Goal: Task Accomplishment & Management: Manage account settings

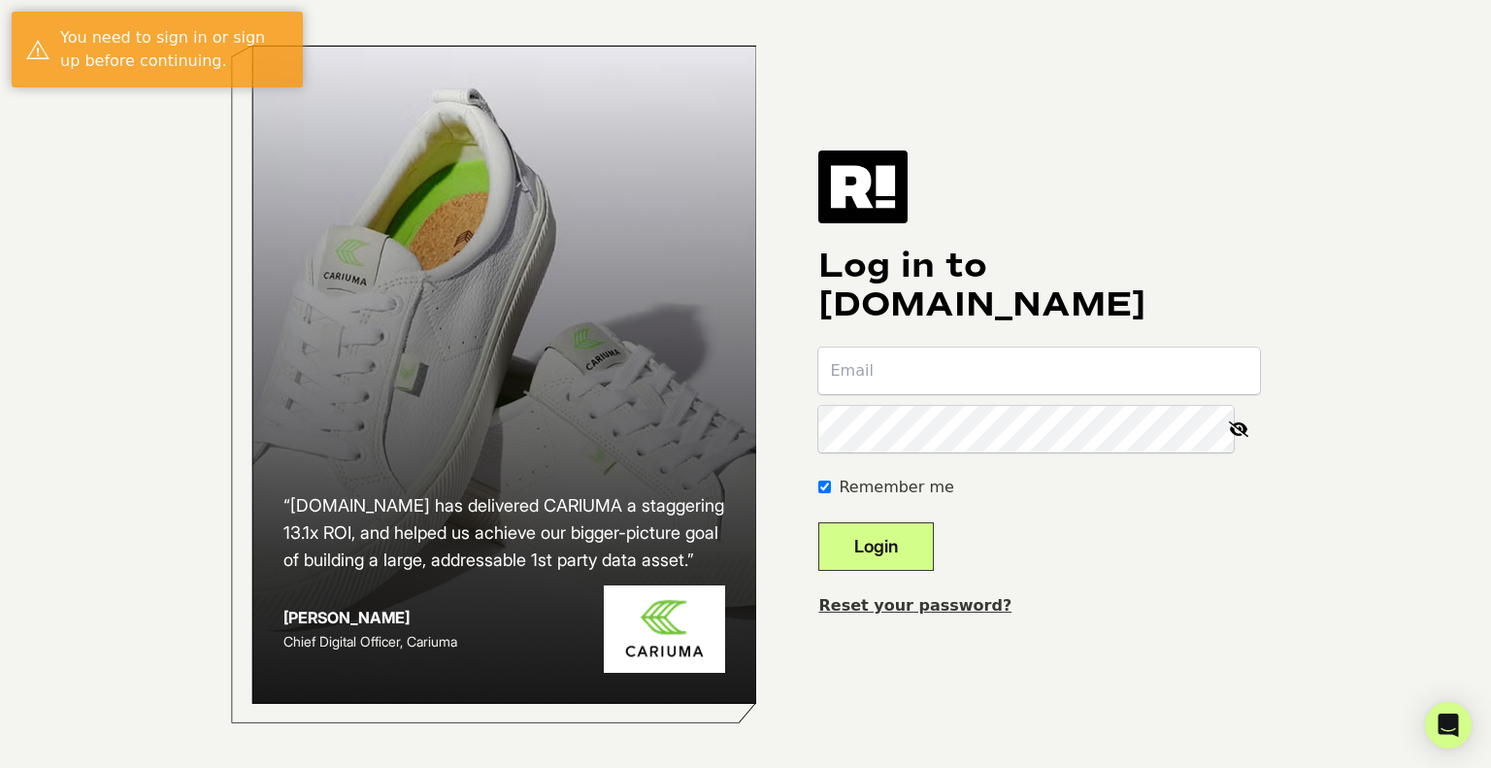
type input "michael@thefittest.com"
click at [844, 535] on button "Login" at bounding box center [875, 546] width 115 height 49
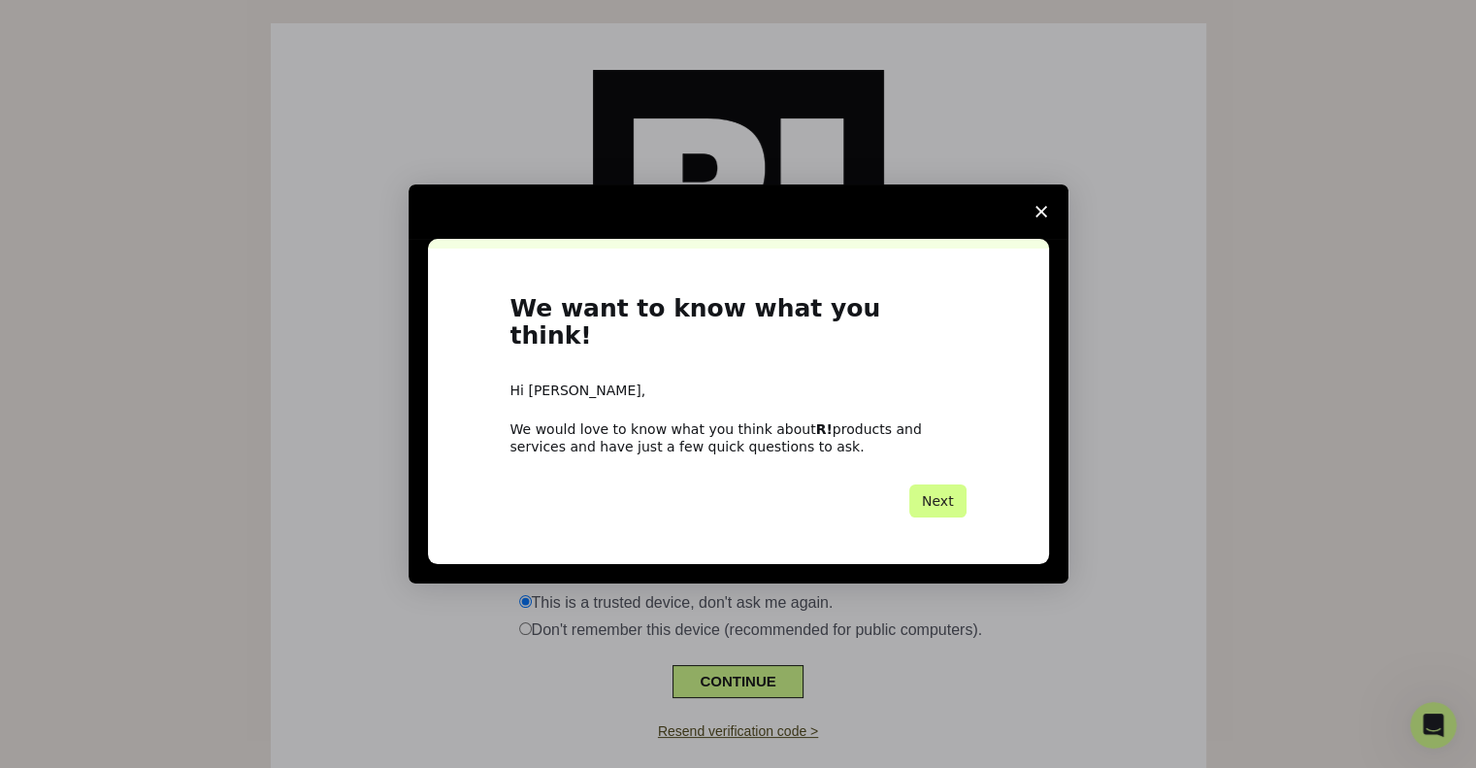
click at [1048, 230] on span "Close survey" at bounding box center [1041, 211] width 54 height 54
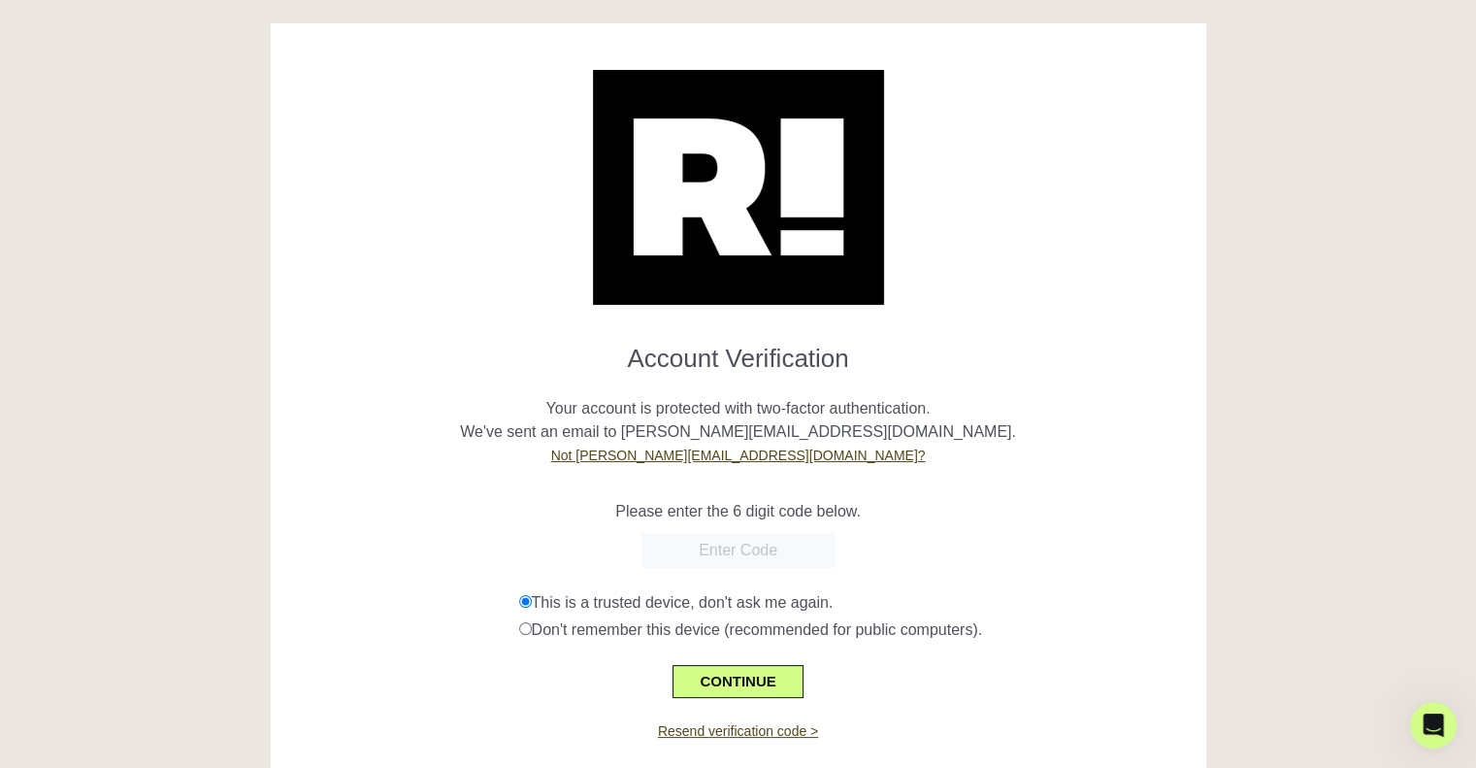
click at [734, 547] on input "text" at bounding box center [739, 550] width 194 height 35
type input "246283"
click at [757, 689] on button "CONTINUE" at bounding box center [738, 681] width 130 height 33
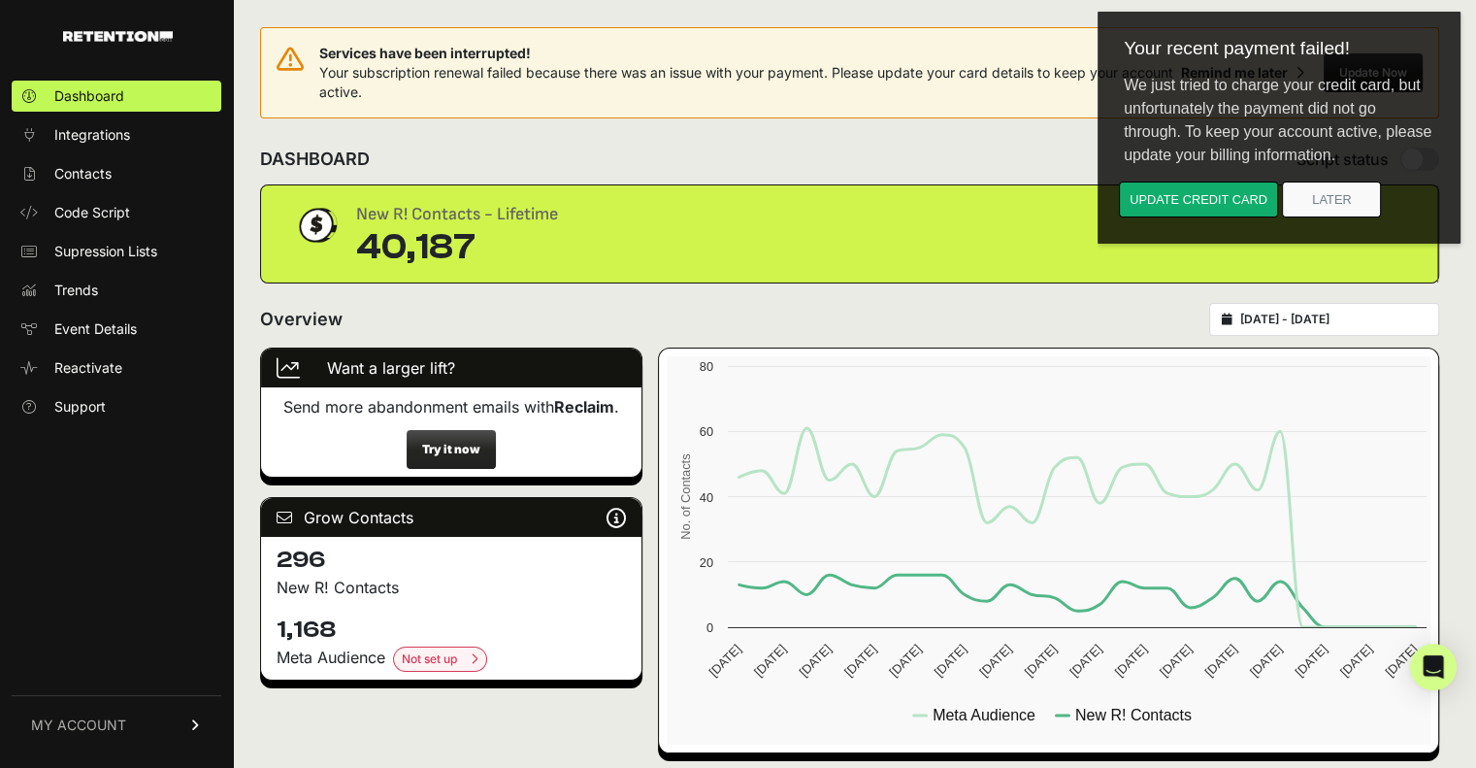
click at [125, 734] on link "MY ACCOUNT" at bounding box center [117, 724] width 210 height 59
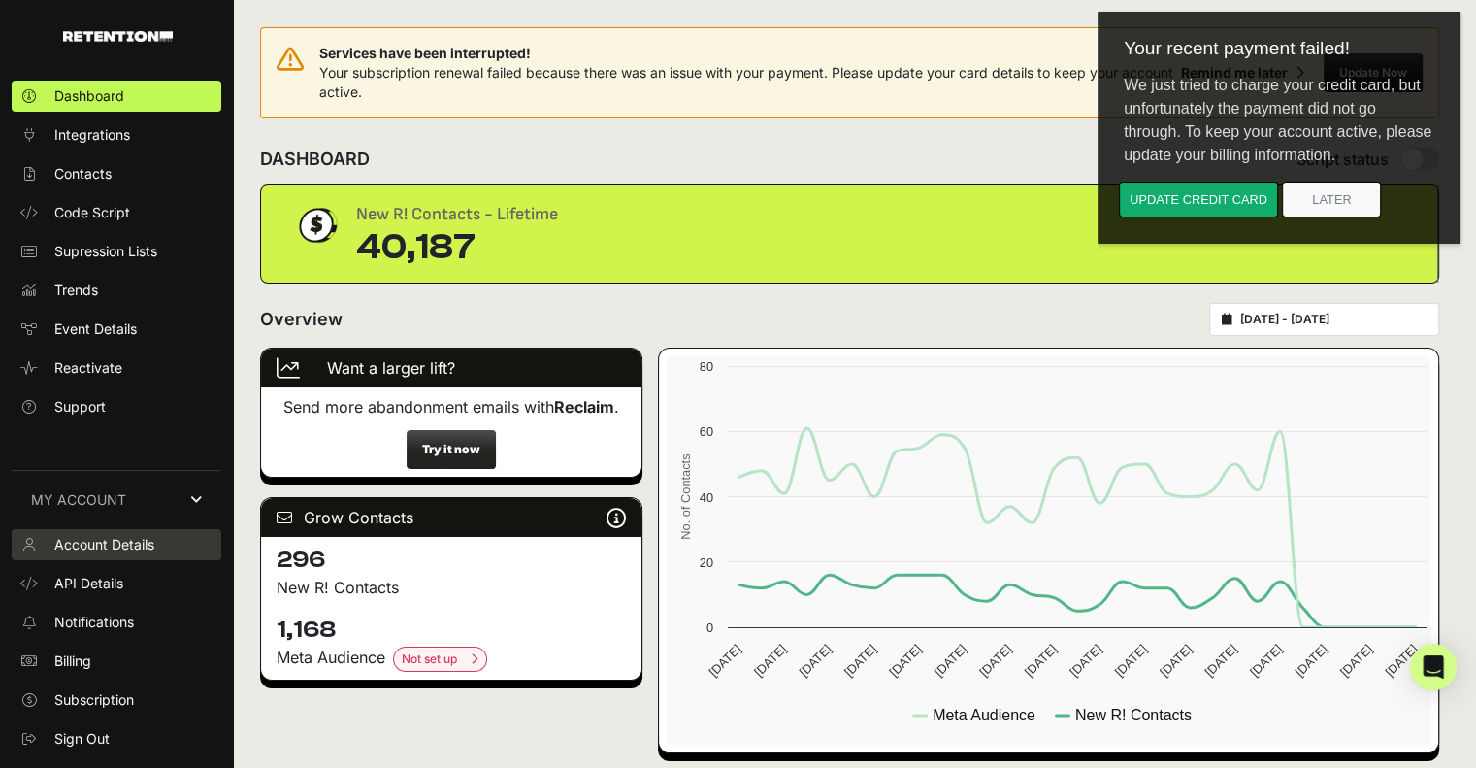
click at [122, 550] on span "Account Details" at bounding box center [104, 544] width 100 height 19
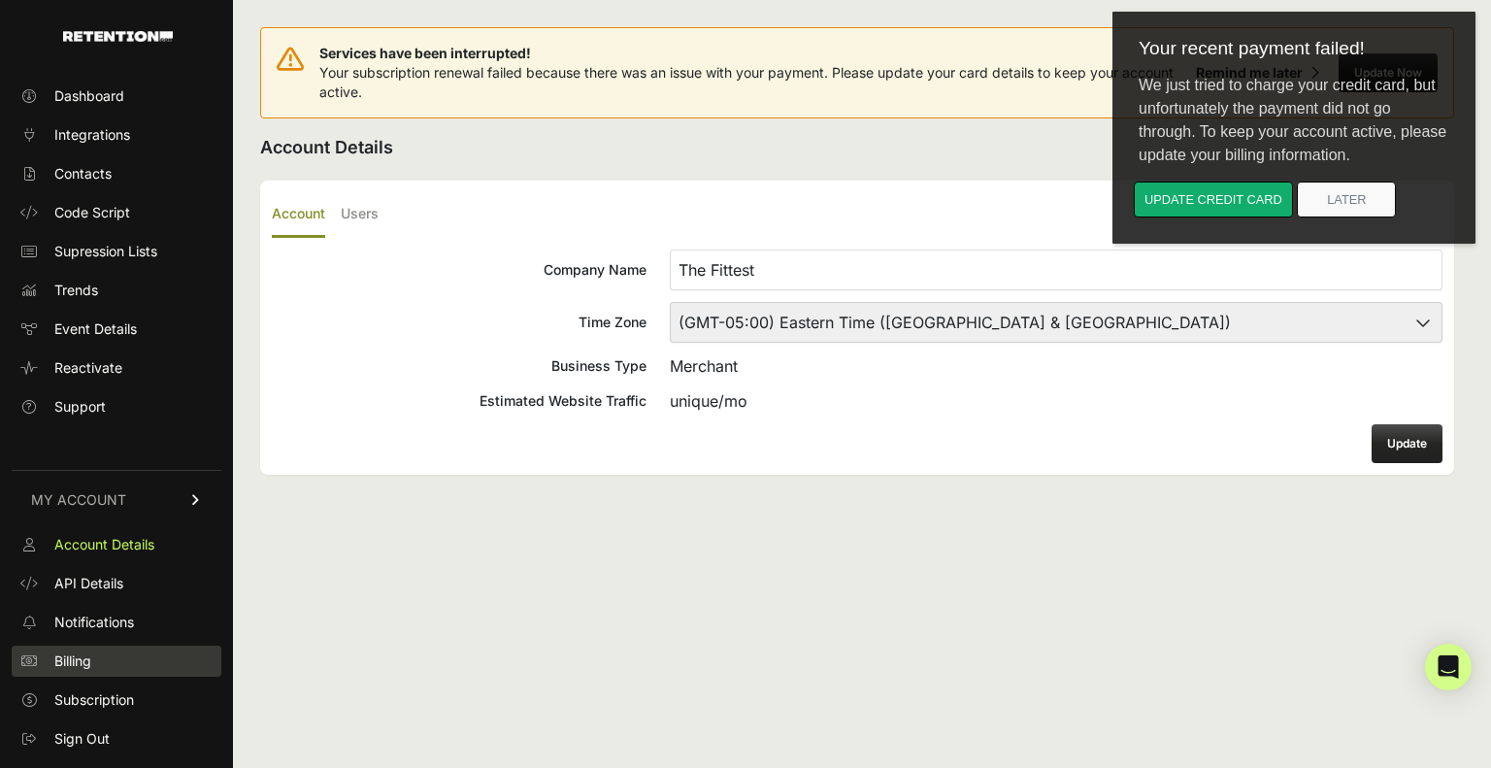
click at [79, 663] on span "Billing" at bounding box center [72, 660] width 37 height 19
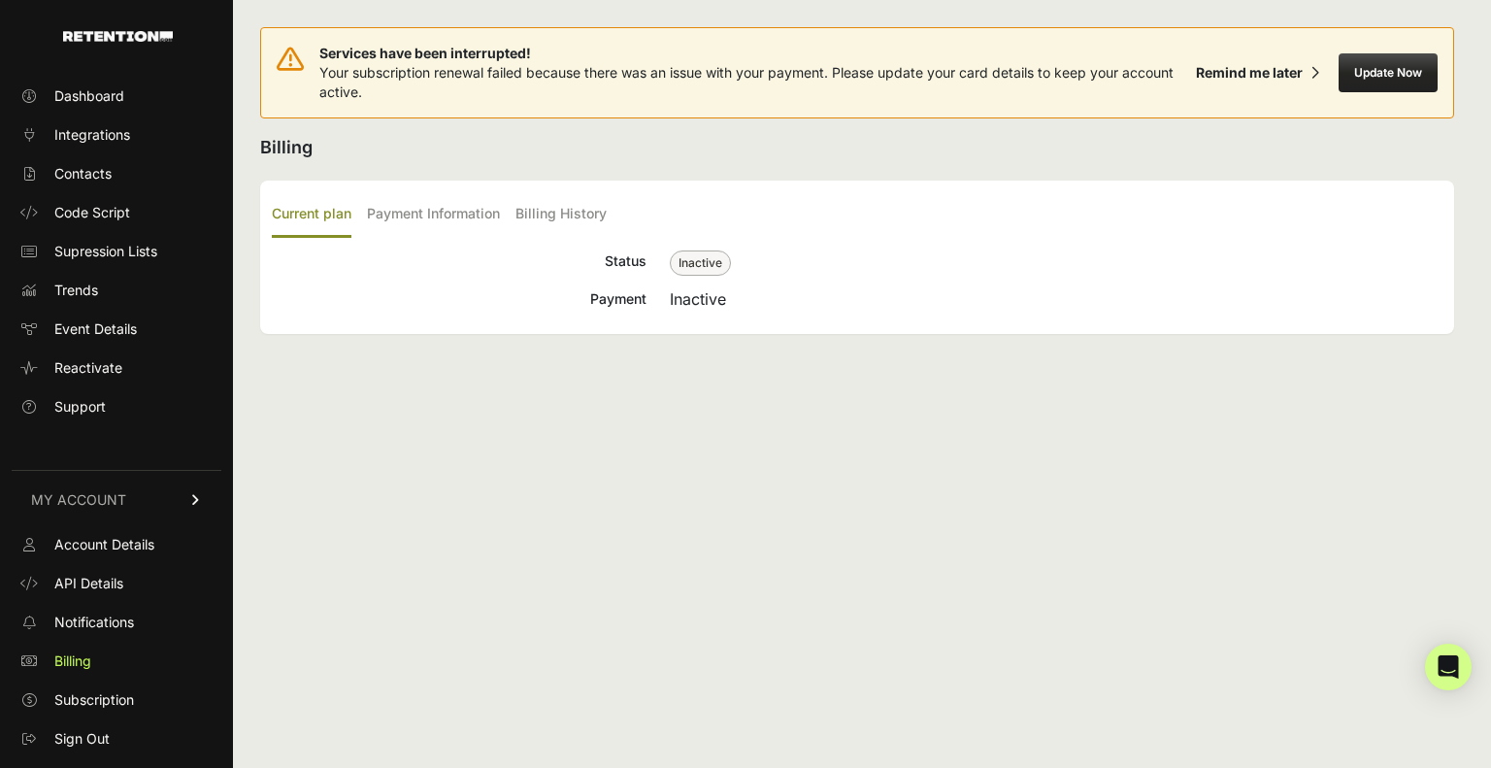
click at [87, 702] on span "Subscription" at bounding box center [94, 699] width 80 height 19
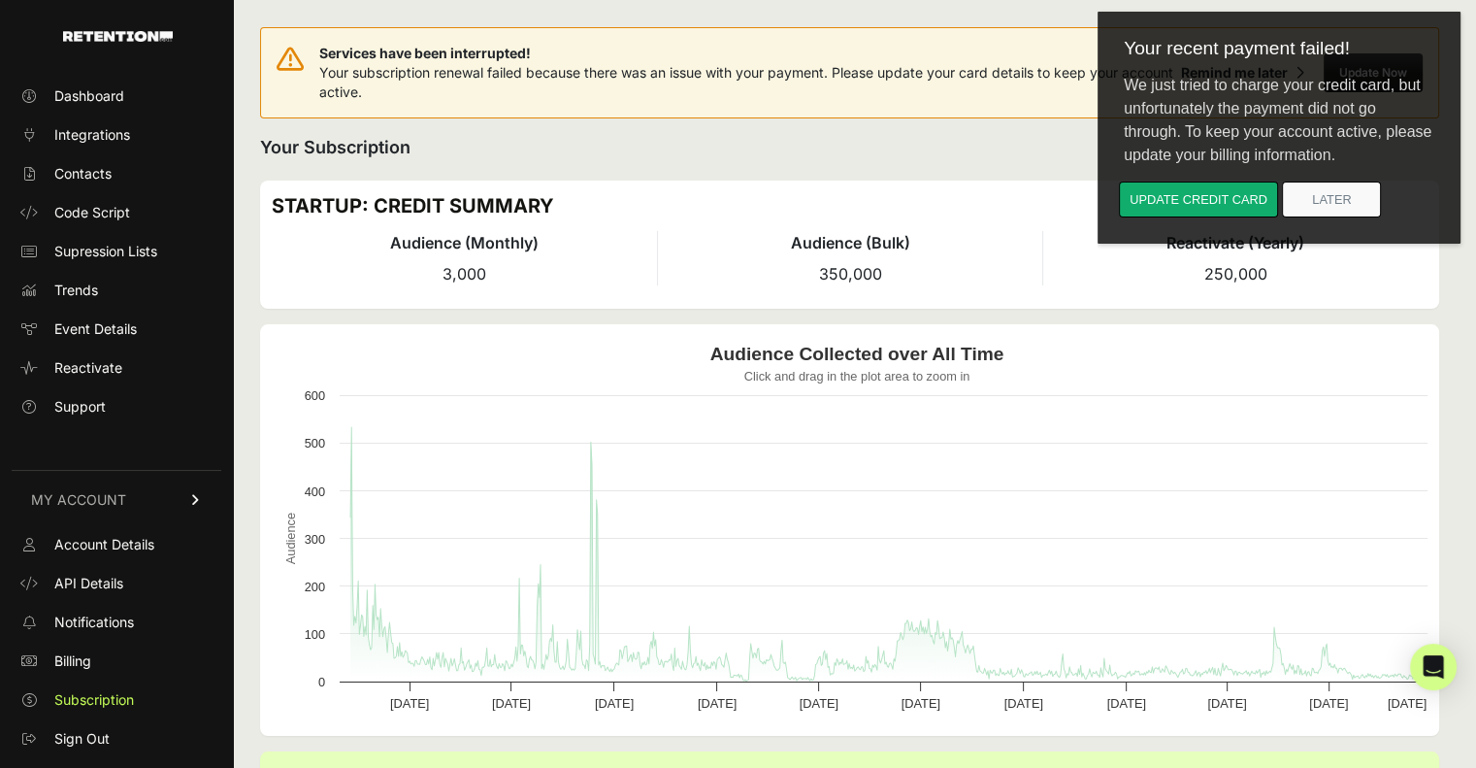
click at [974, 143] on h2 "Your Subscription" at bounding box center [849, 147] width 1179 height 27
drag, startPoint x: 2453, startPoint y: 200, endPoint x: 1355, endPoint y: 200, distance: 1097.7
click at [1355, 200] on button "Later" at bounding box center [1331, 199] width 99 height 36
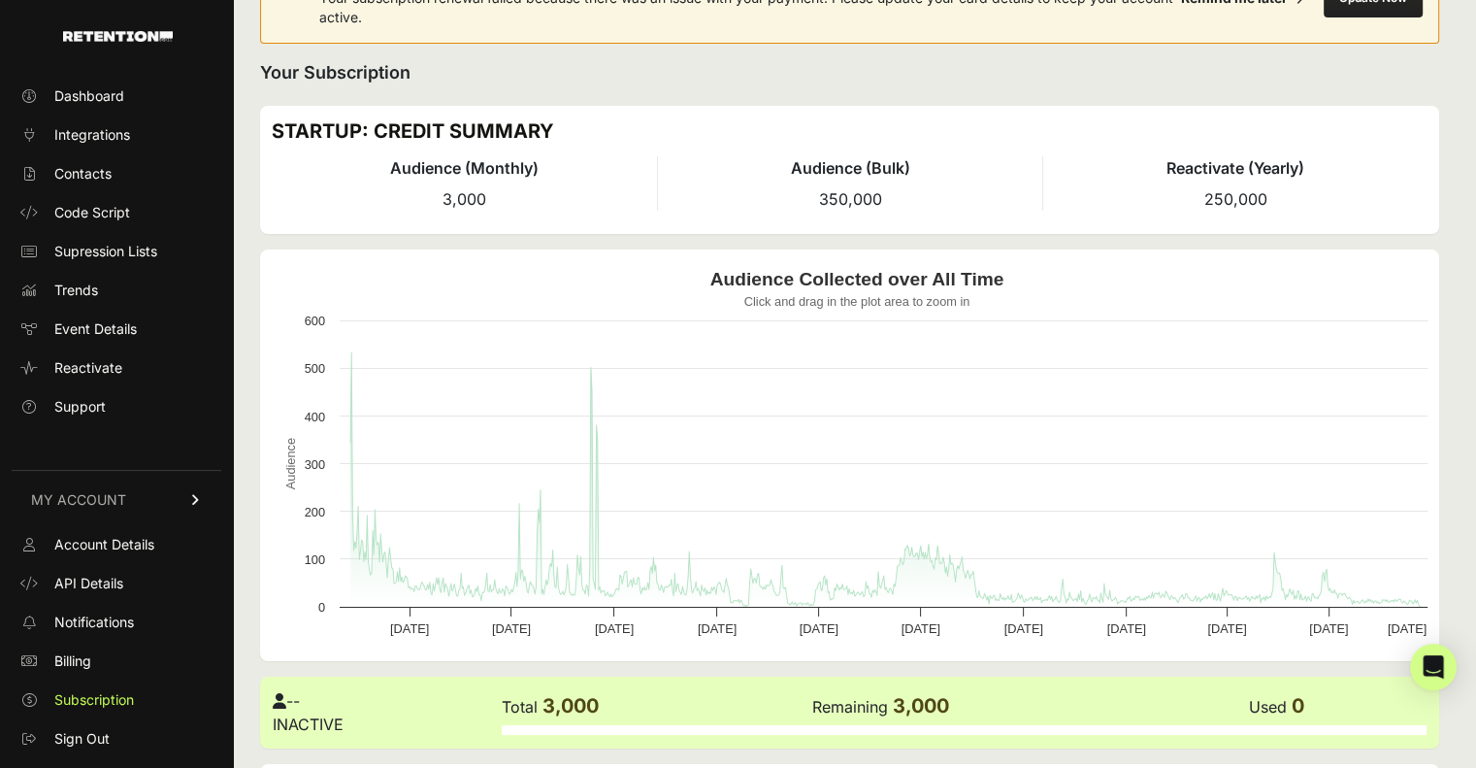
scroll to position [322, 0]
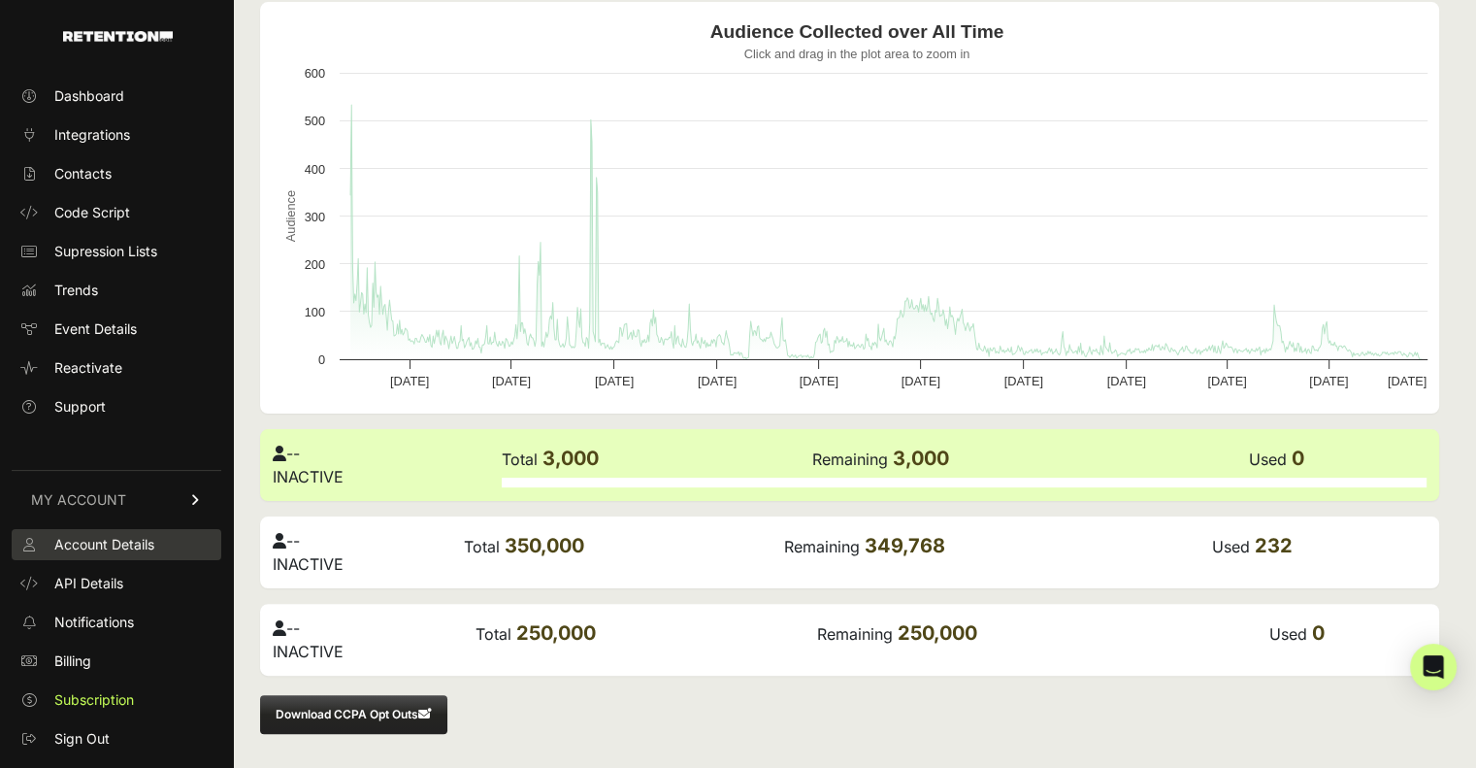
click at [96, 549] on span "Account Details" at bounding box center [104, 544] width 100 height 19
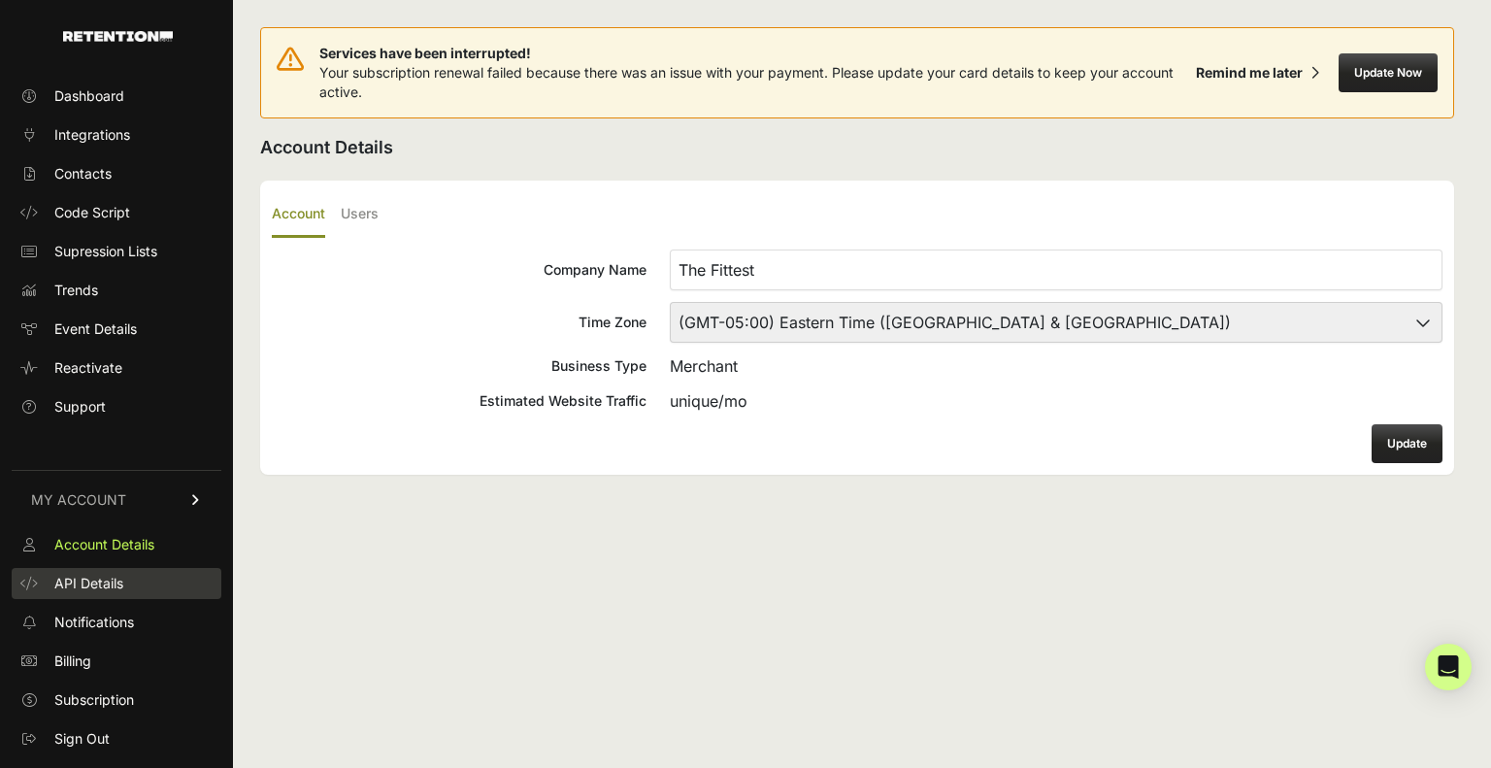
click at [100, 577] on span "API Details" at bounding box center [88, 583] width 69 height 19
